Goal: Find specific fact: Find specific fact

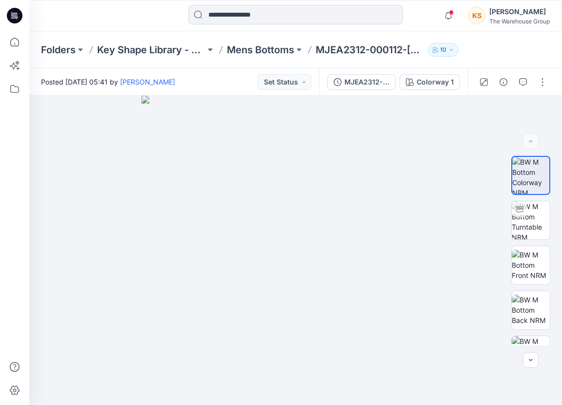
click at [16, 42] on icon at bounding box center [14, 41] width 21 height 21
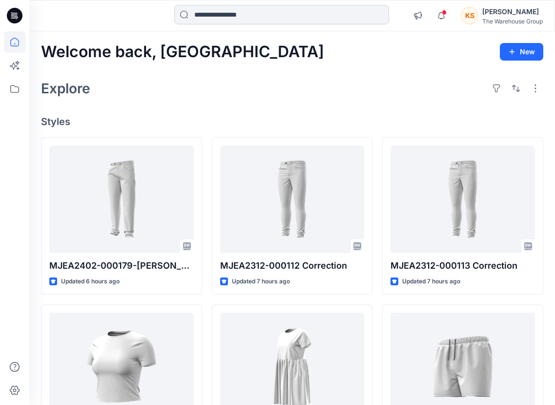
click at [231, 15] on input at bounding box center [281, 15] width 215 height 20
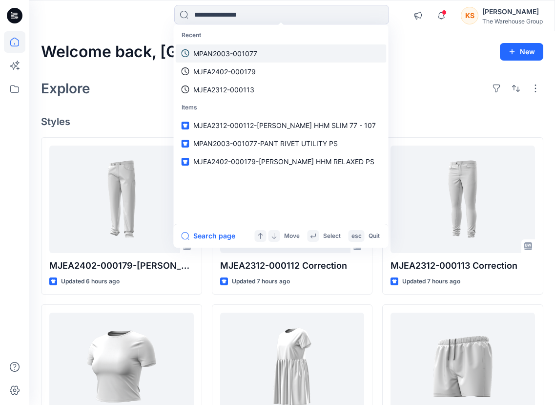
click at [238, 52] on p "MPAN2003-001077" at bounding box center [225, 53] width 64 height 10
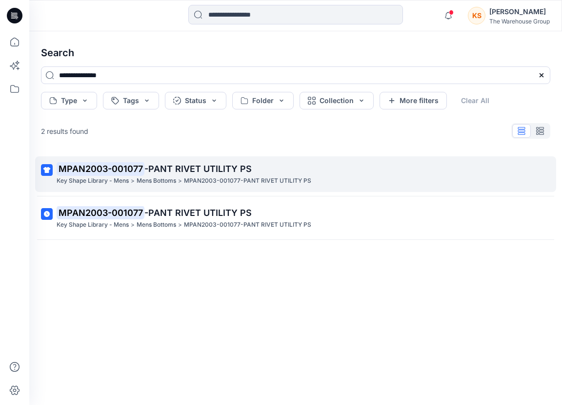
click at [131, 165] on mark "MPAN2003-001077" at bounding box center [101, 169] width 88 height 14
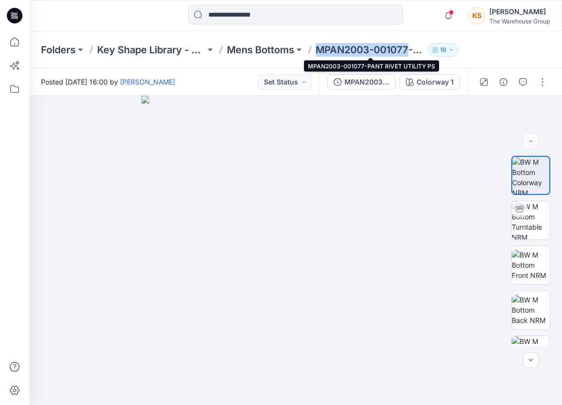
drag, startPoint x: 316, startPoint y: 50, endPoint x: 411, endPoint y: 52, distance: 94.7
click at [411, 52] on div "Folders Key Shape Library - Mens Mens Bottoms MPAN2003-001077-PANT RIVET UTILIT…" at bounding box center [258, 50] width 434 height 14
copy p "MPAN2003-001077"
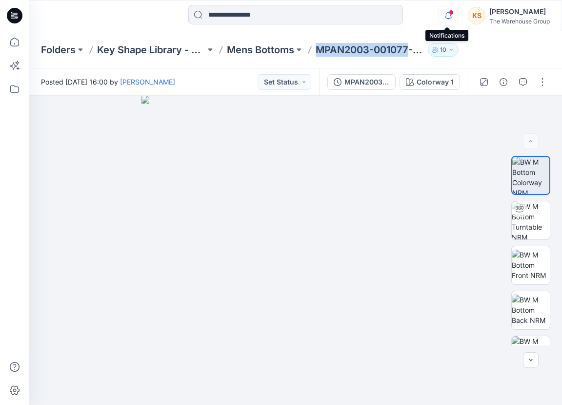
click at [447, 17] on icon "button" at bounding box center [448, 16] width 19 height 20
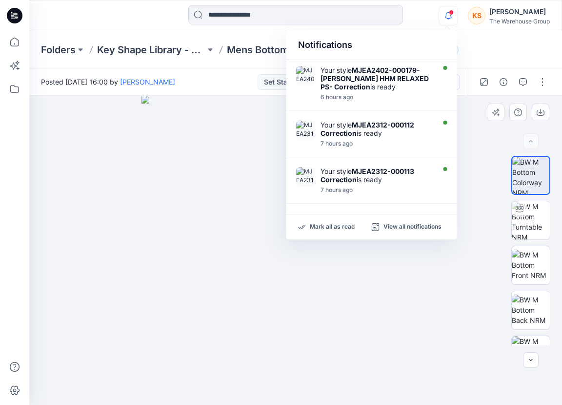
click at [125, 227] on div at bounding box center [295, 250] width 533 height 309
